Goal: Check status: Check status

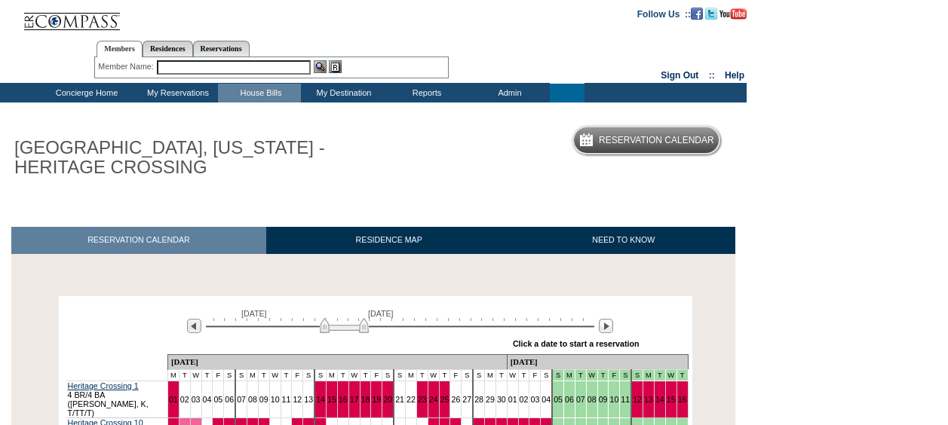
scroll to position [255, 0]
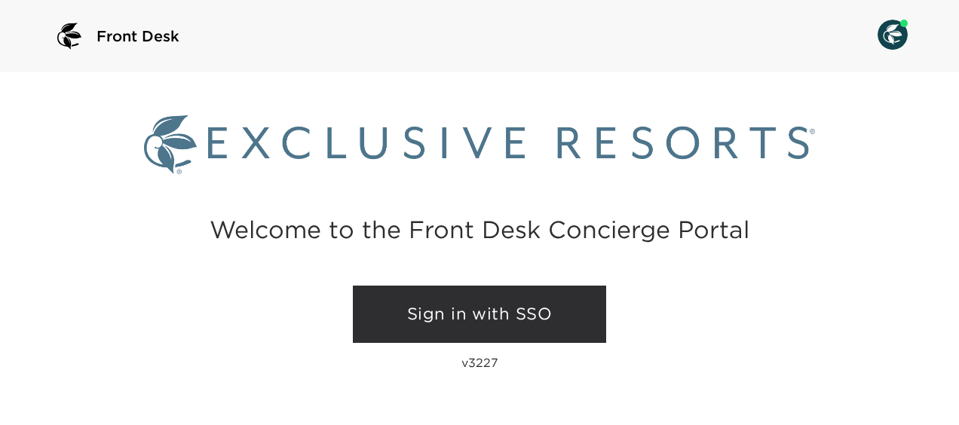
click at [463, 319] on link "Sign in with SSO" at bounding box center [479, 314] width 253 height 57
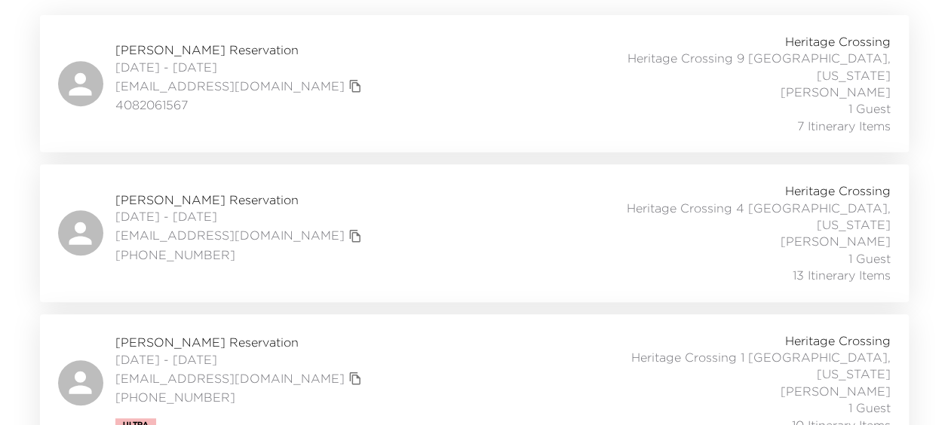
scroll to position [75, 0]
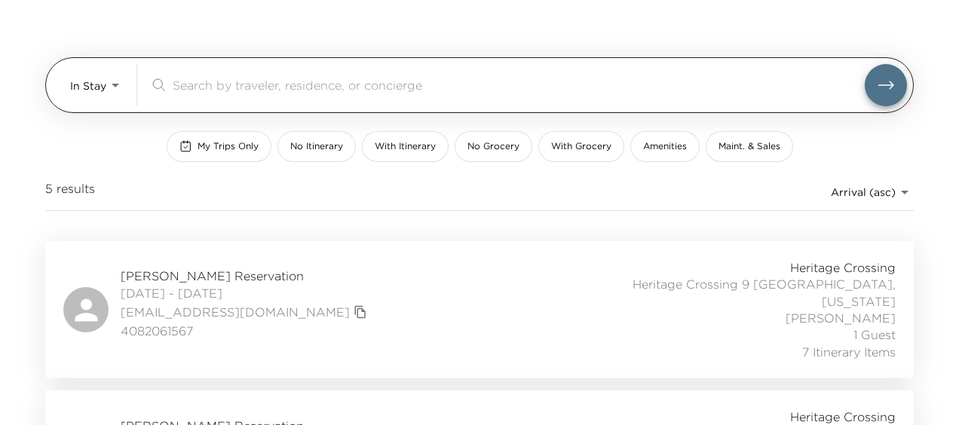
click at [69, 85] on body "Front Desk In Stay In-Stay ​ My Trips Only No Itinerary With Itinerary No Groce…" at bounding box center [479, 137] width 959 height 425
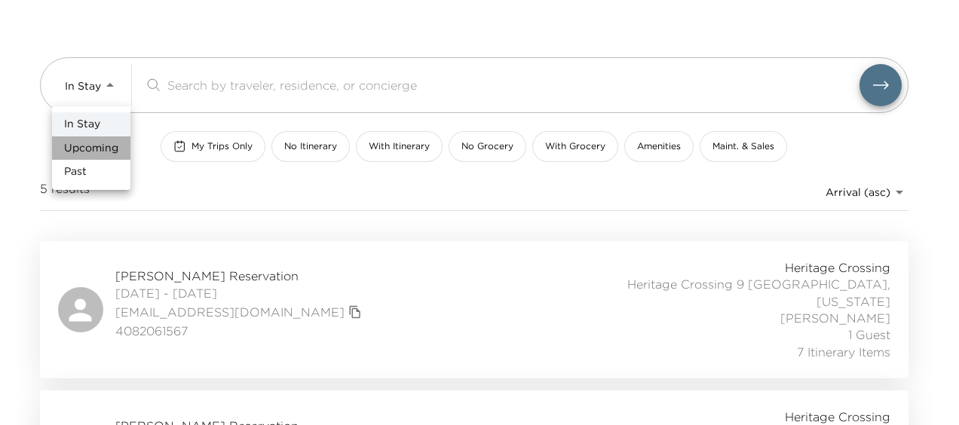
click at [93, 148] on span "Upcoming" at bounding box center [91, 148] width 54 height 15
type input "Upcoming"
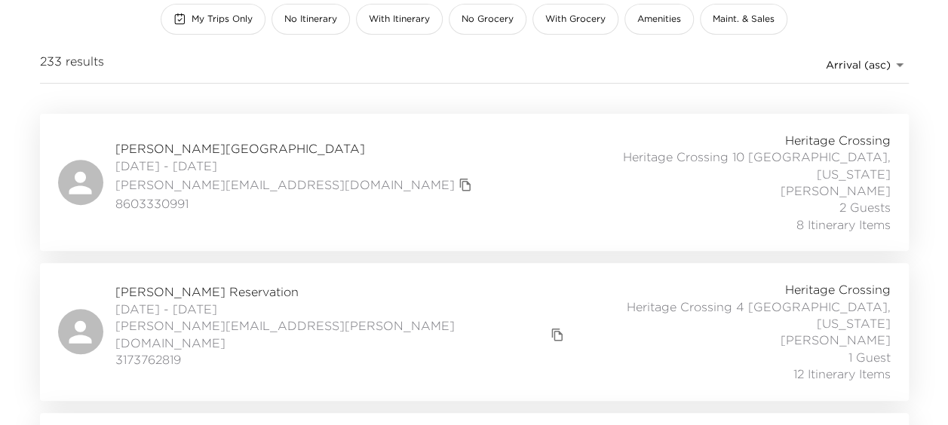
scroll to position [226, 0]
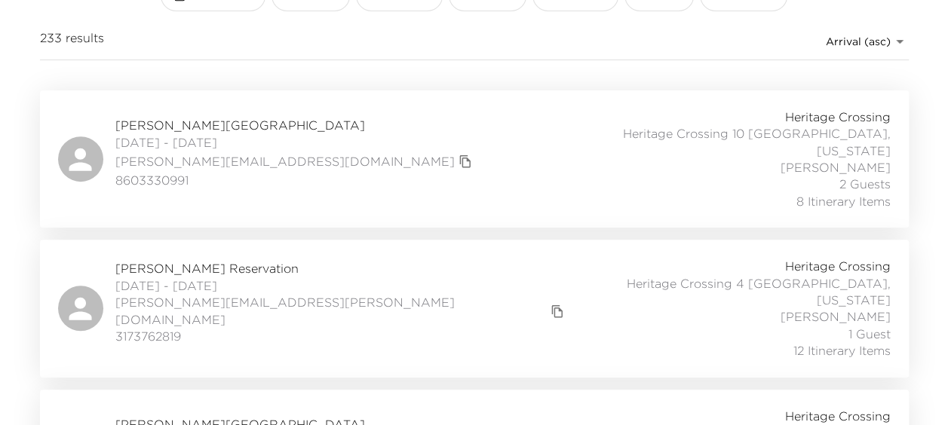
click at [217, 260] on span "Spencer Cage Reservation" at bounding box center [341, 268] width 453 height 17
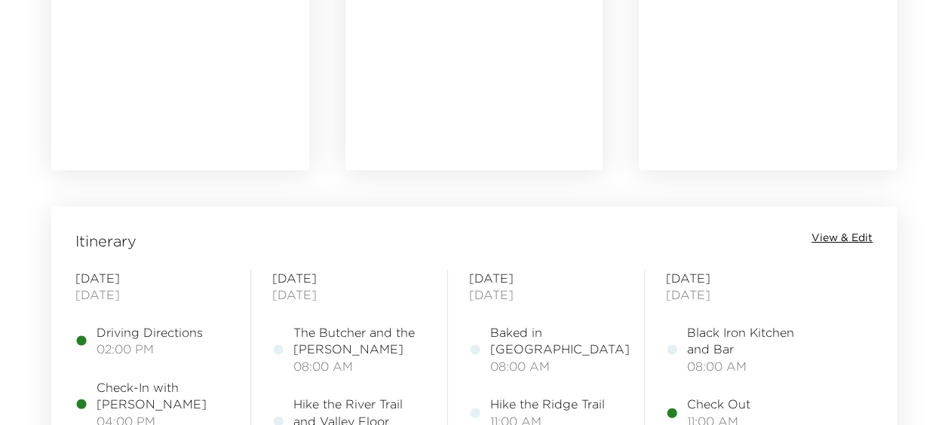
scroll to position [1206, 0]
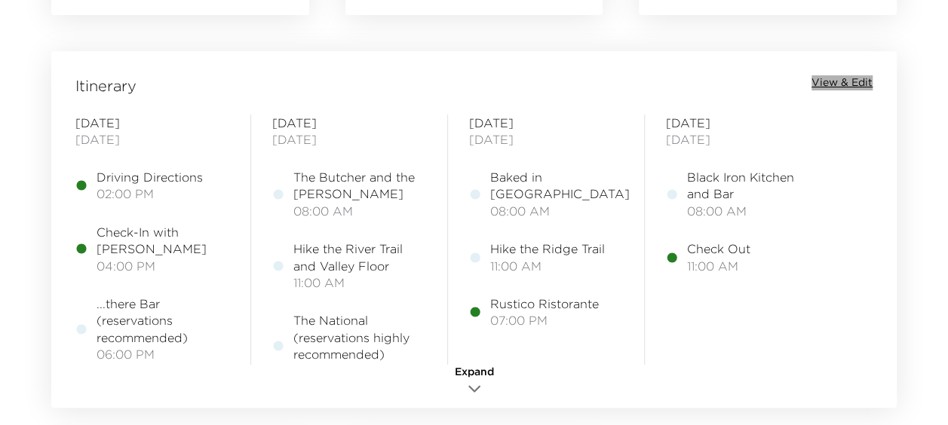
click at [862, 81] on span "View & Edit" at bounding box center [841, 82] width 61 height 15
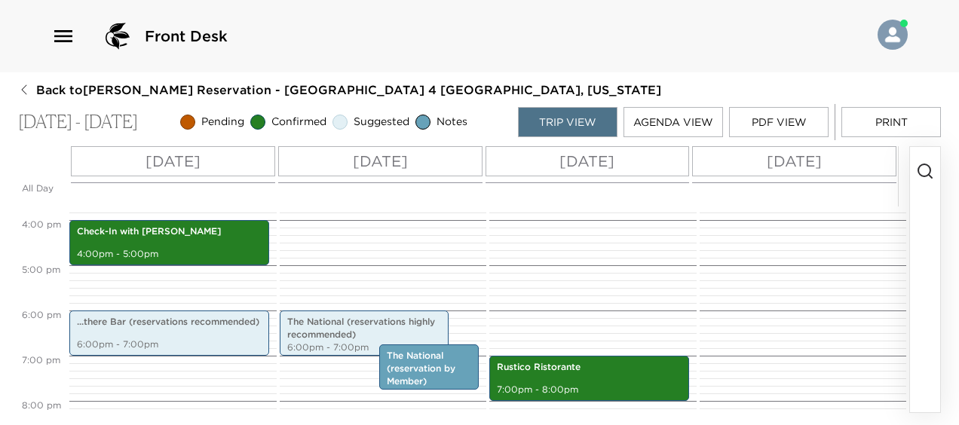
scroll to position [814, 0]
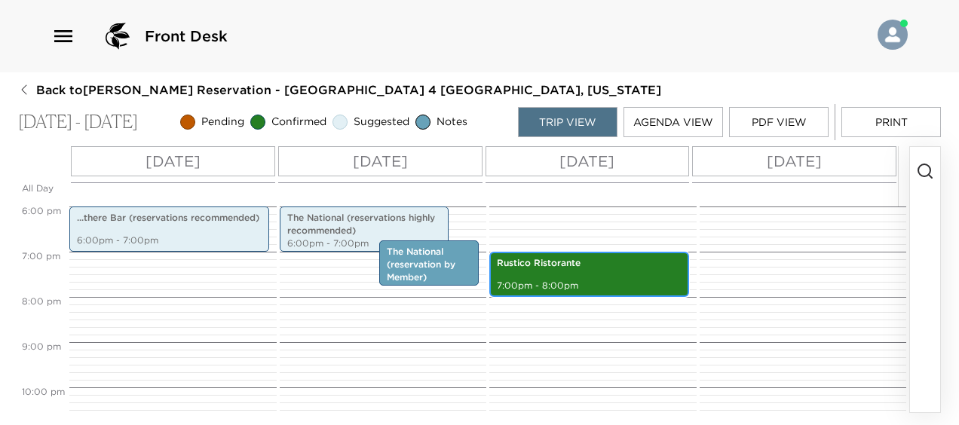
click at [584, 264] on p "Rustico Ristorante" at bounding box center [589, 263] width 185 height 13
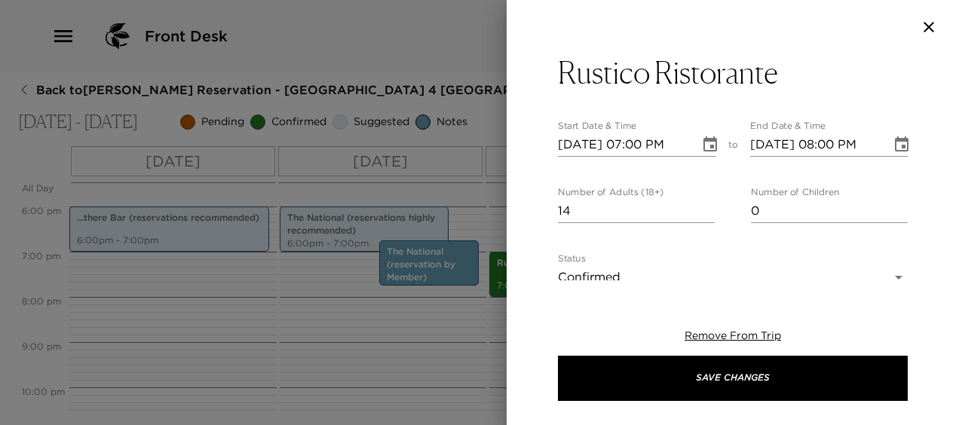
click at [927, 24] on icon "button" at bounding box center [929, 27] width 11 height 11
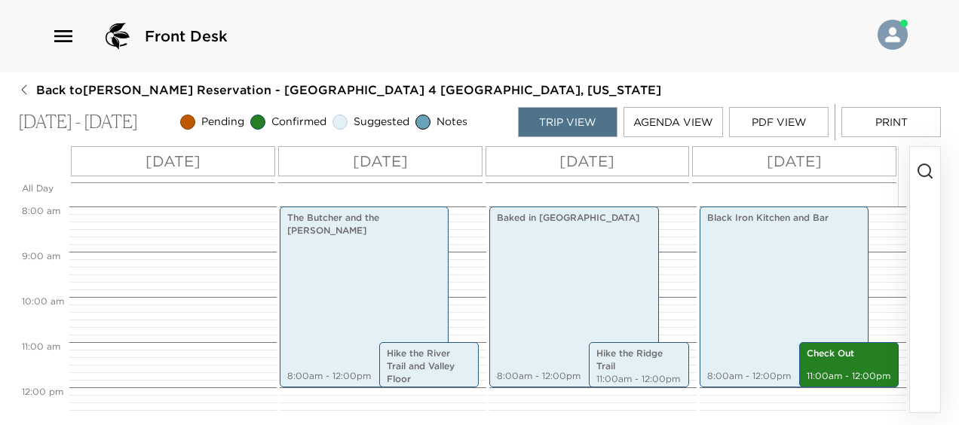
scroll to position [0, 0]
